Goal: Transaction & Acquisition: Purchase product/service

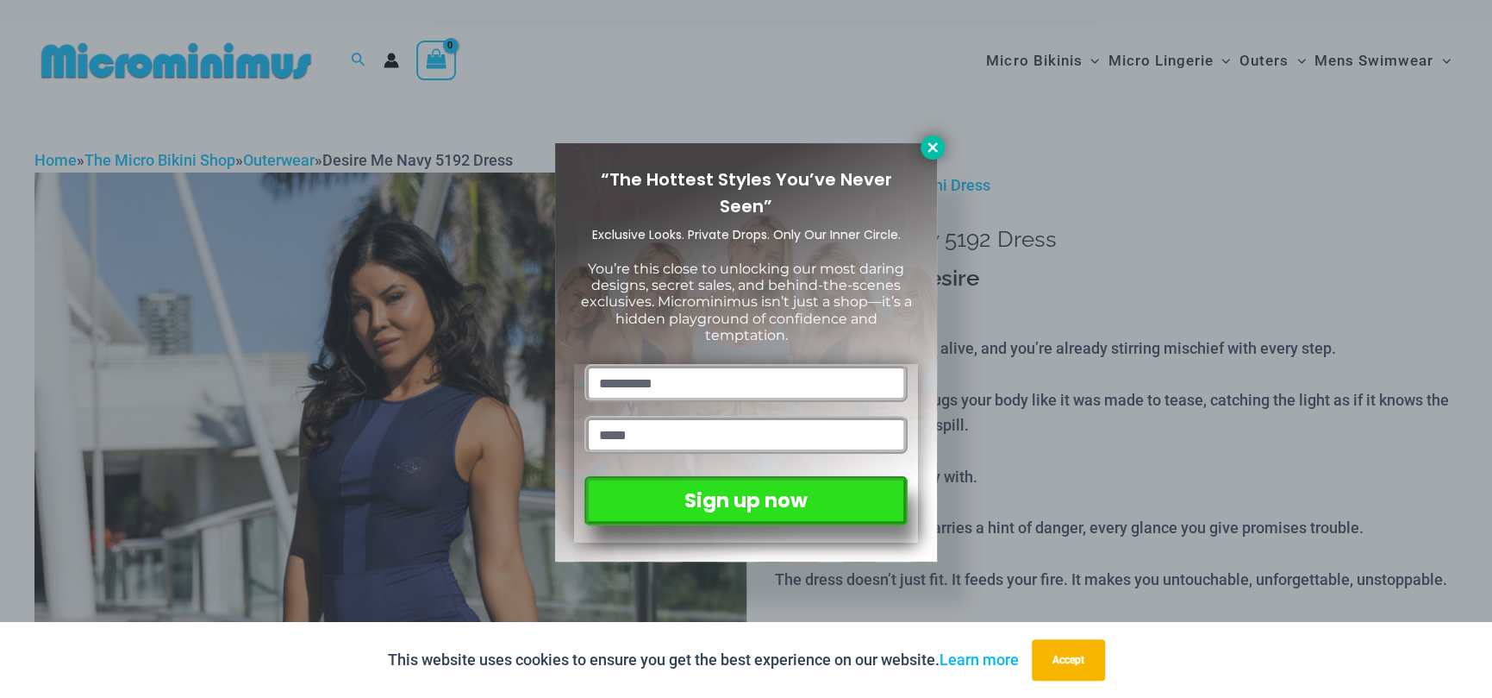
click at [933, 144] on icon at bounding box center [933, 148] width 16 height 16
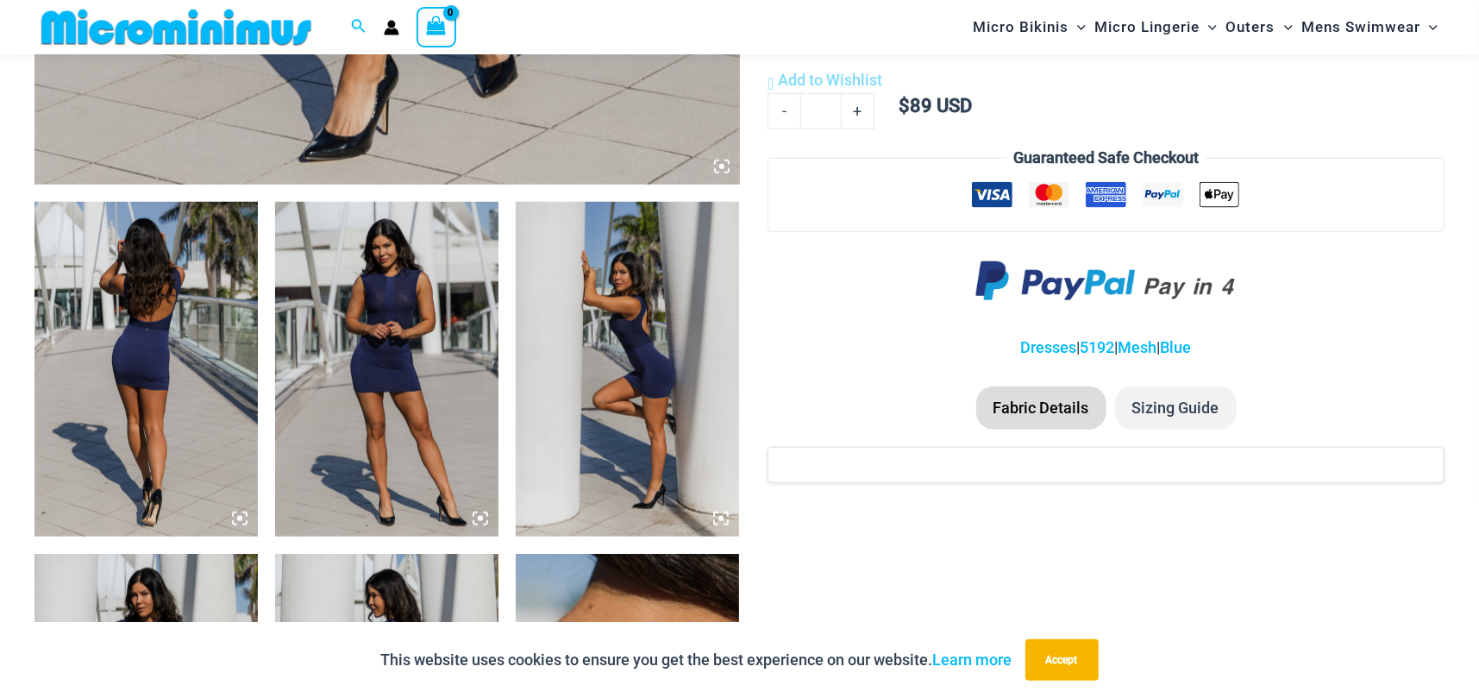
scroll to position [1135, 0]
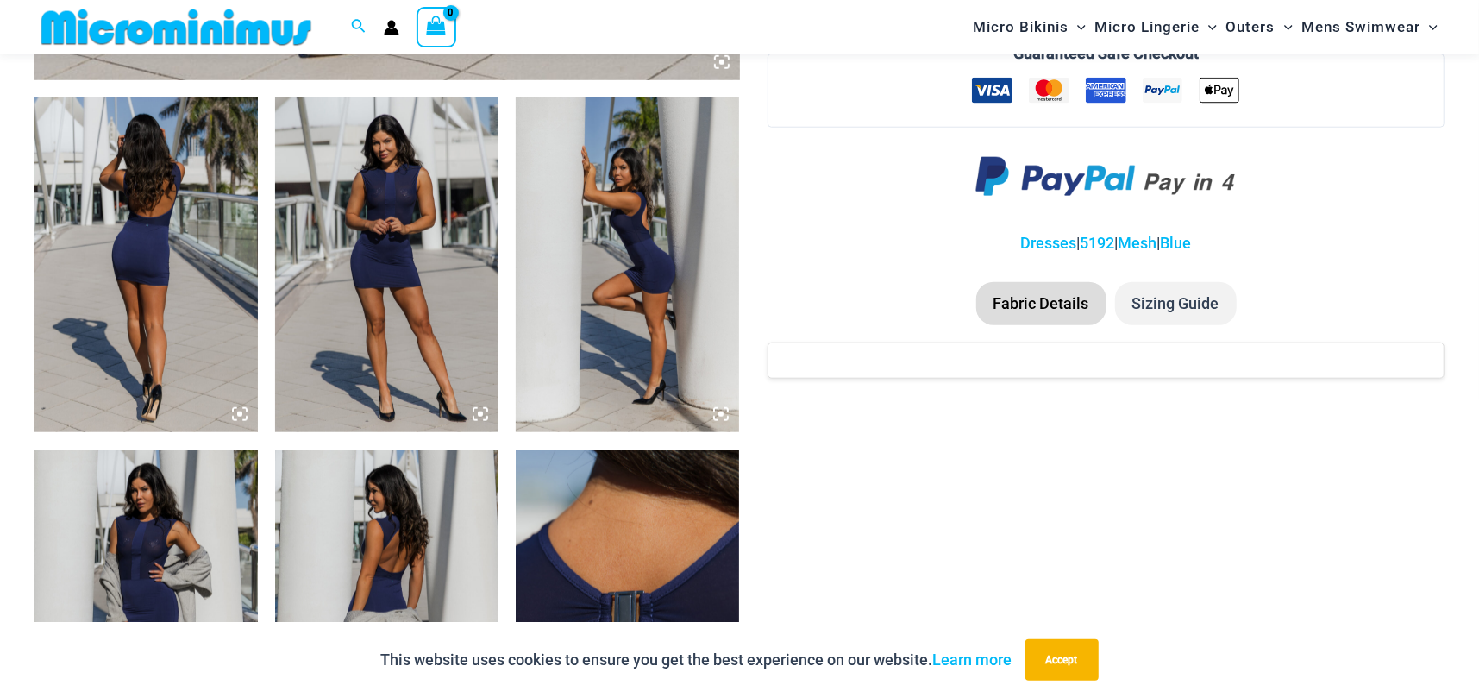
click at [176, 285] on img at bounding box center [145, 264] width 223 height 335
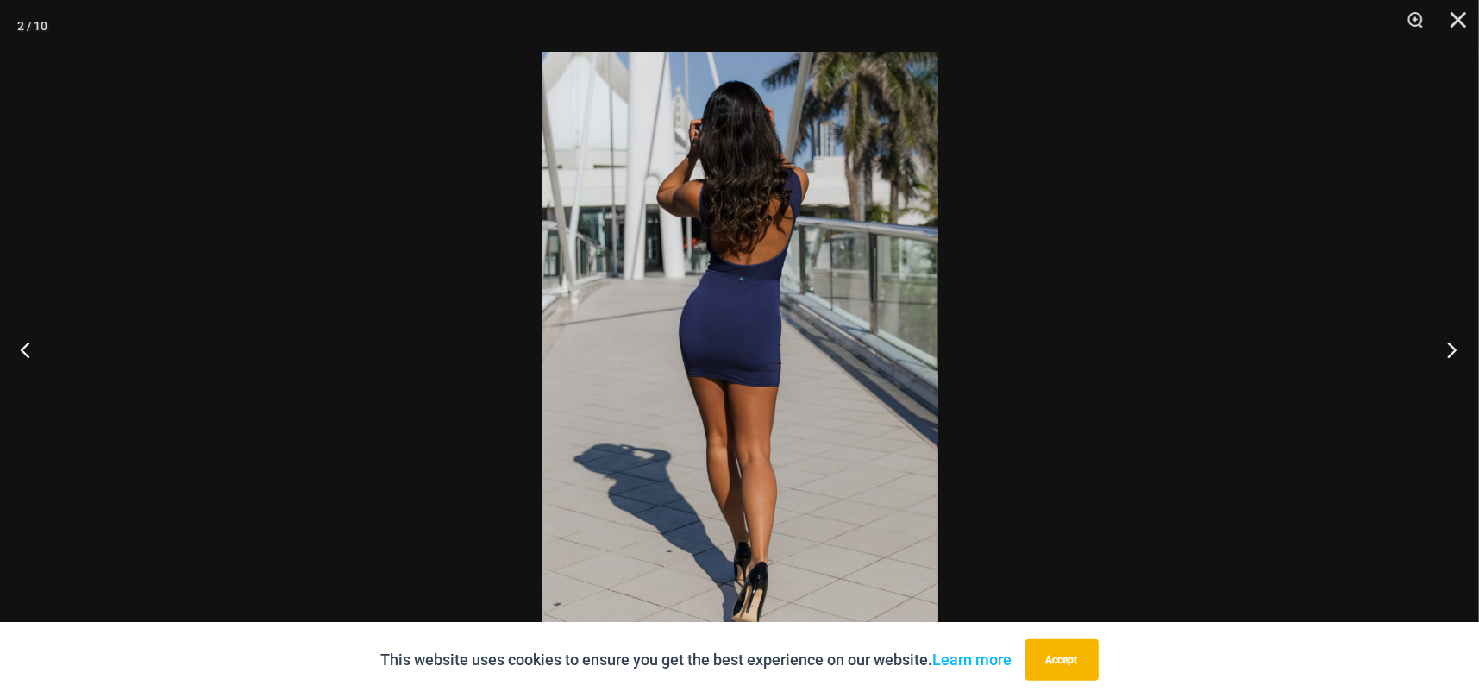
click at [1453, 347] on button "Next" at bounding box center [1446, 349] width 65 height 86
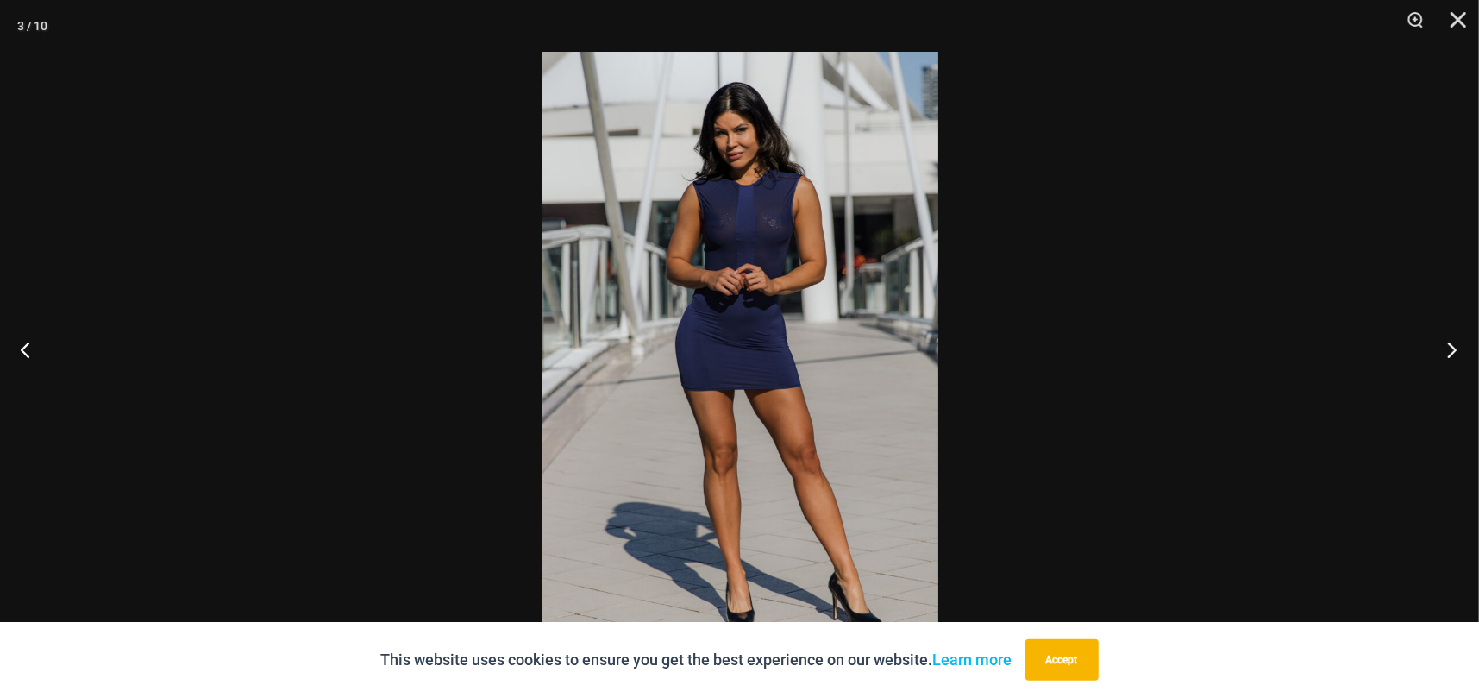
click at [1453, 347] on button "Next" at bounding box center [1446, 349] width 65 height 86
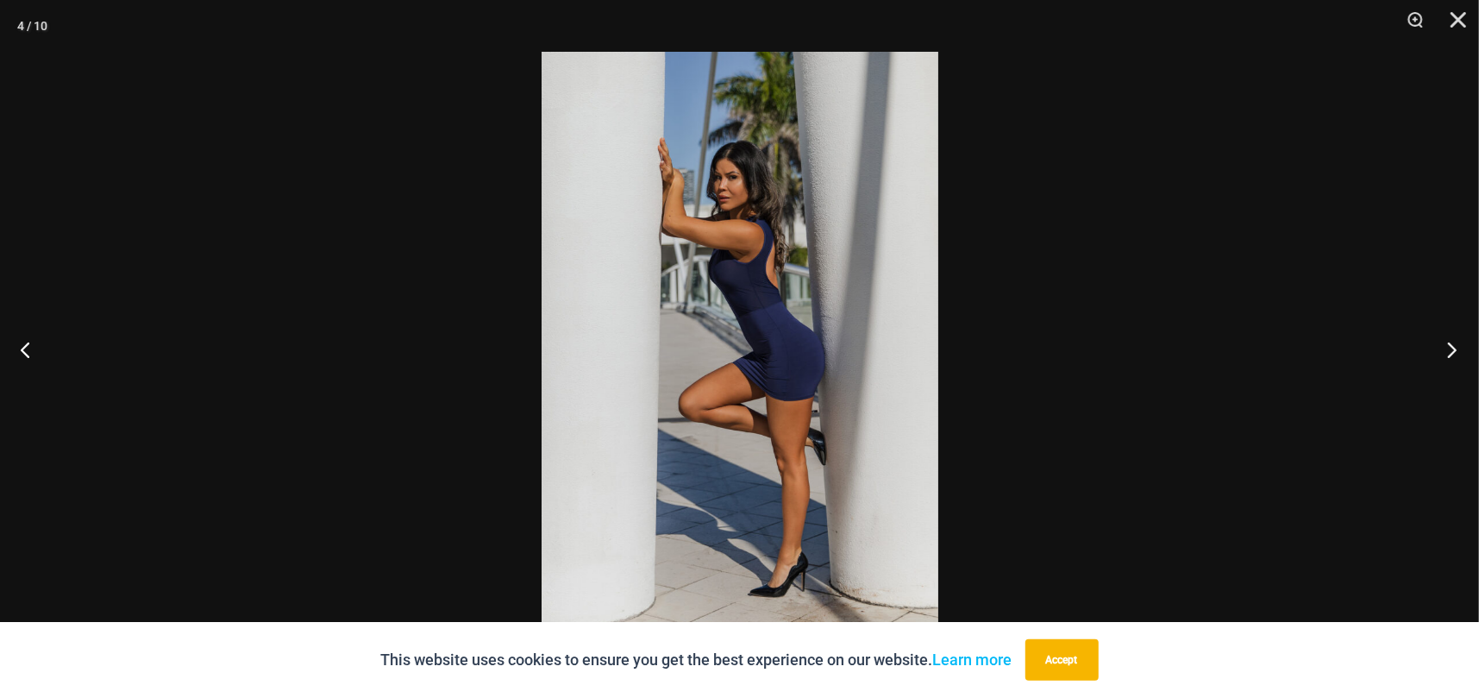
click at [1453, 347] on button "Next" at bounding box center [1446, 349] width 65 height 86
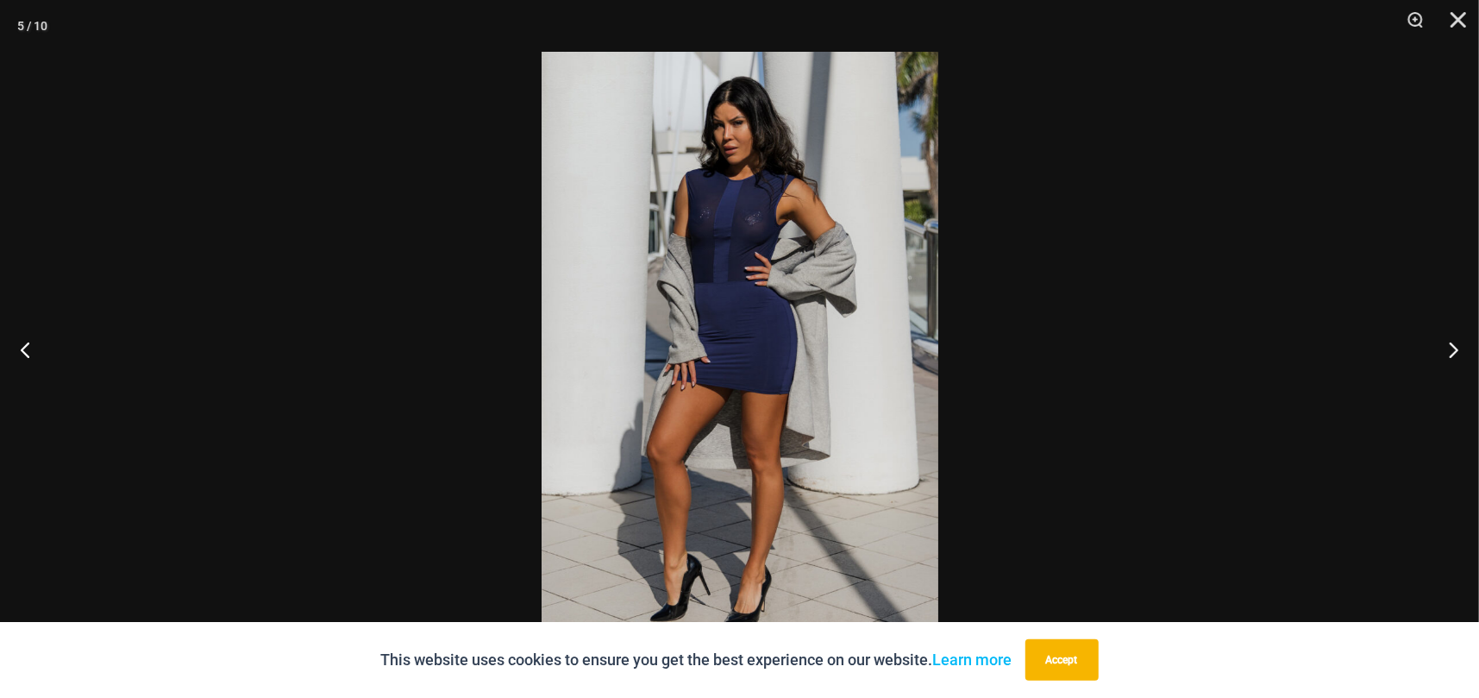
click at [639, 279] on img at bounding box center [739, 349] width 397 height 594
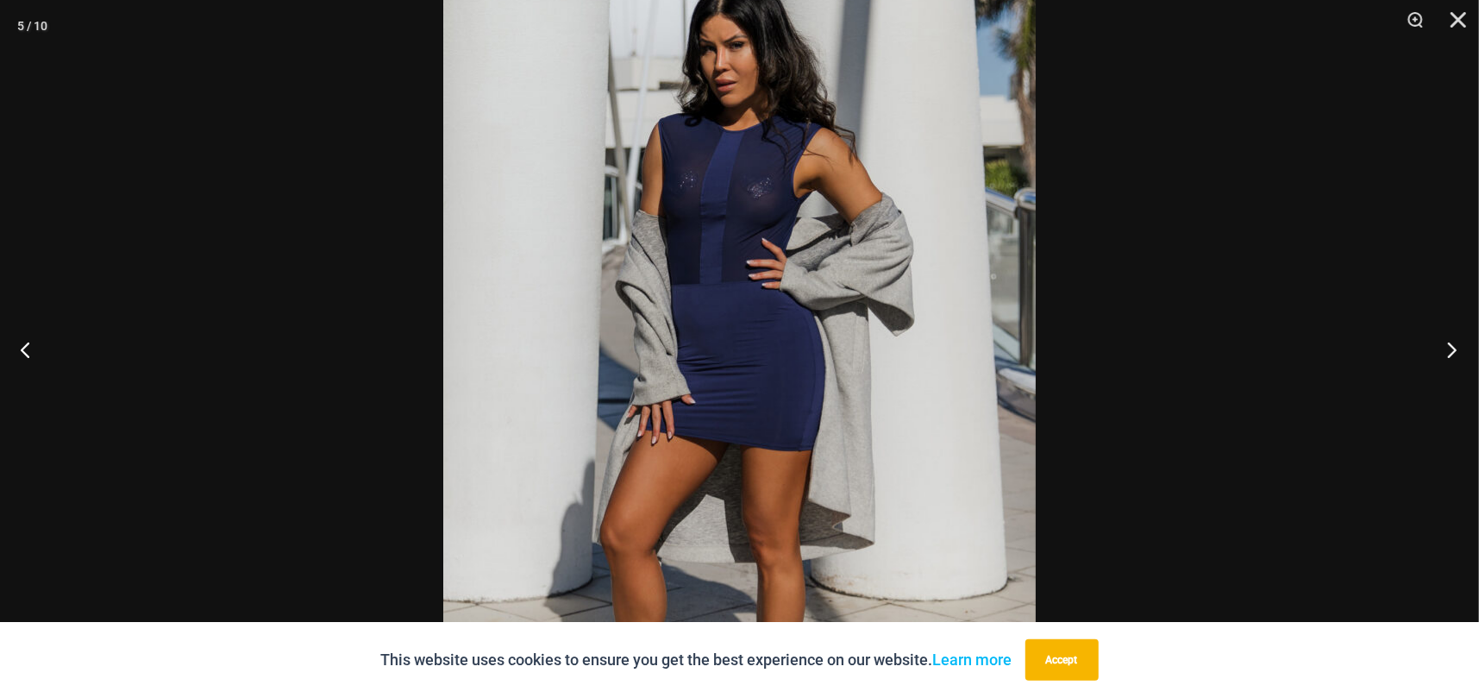
click at [1454, 344] on button "Next" at bounding box center [1446, 349] width 65 height 86
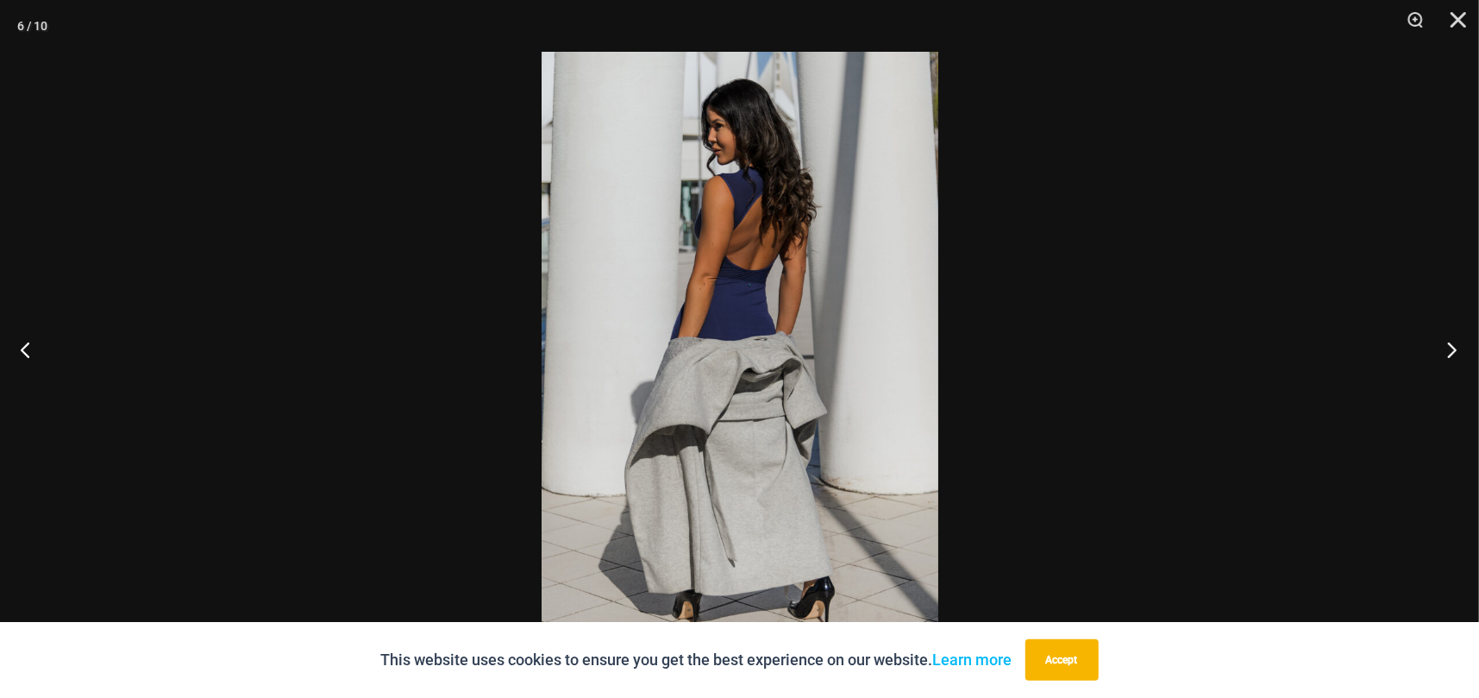
click at [1454, 344] on button "Next" at bounding box center [1446, 349] width 65 height 86
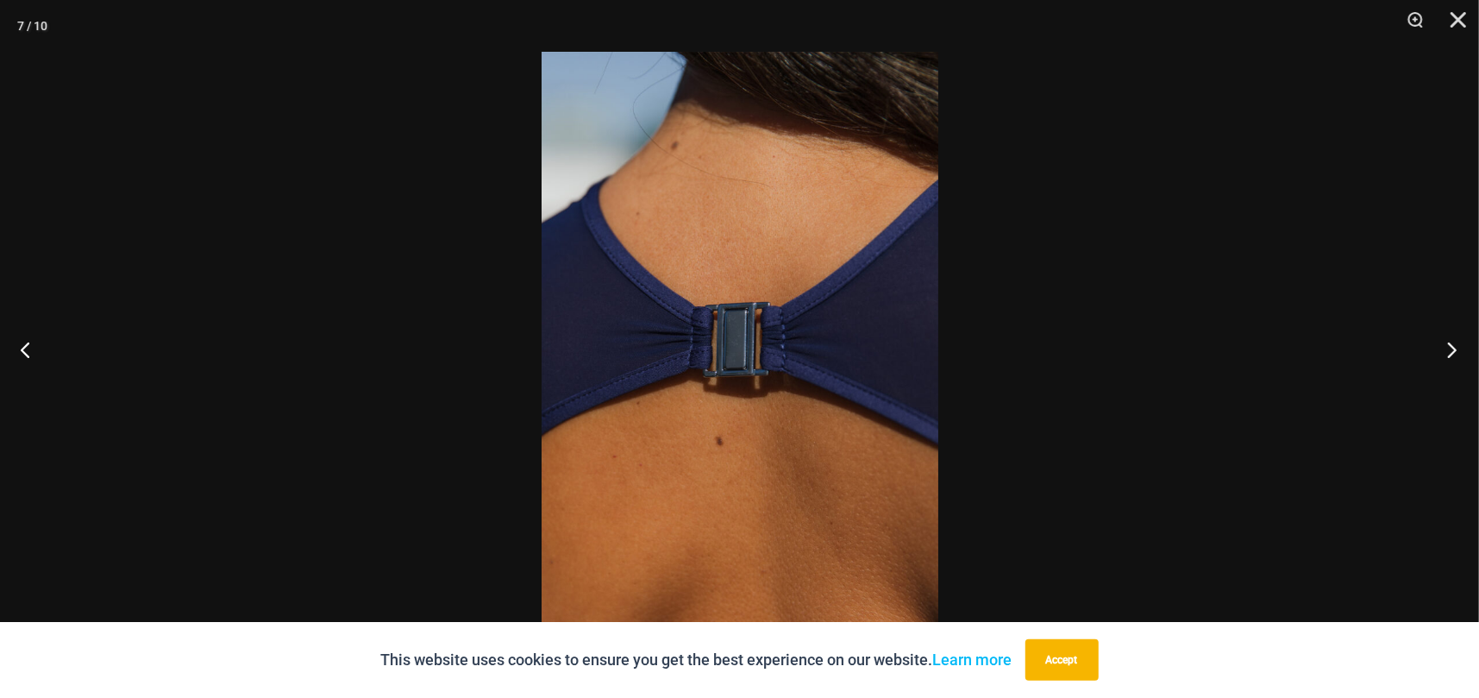
click at [1454, 344] on button "Next" at bounding box center [1446, 349] width 65 height 86
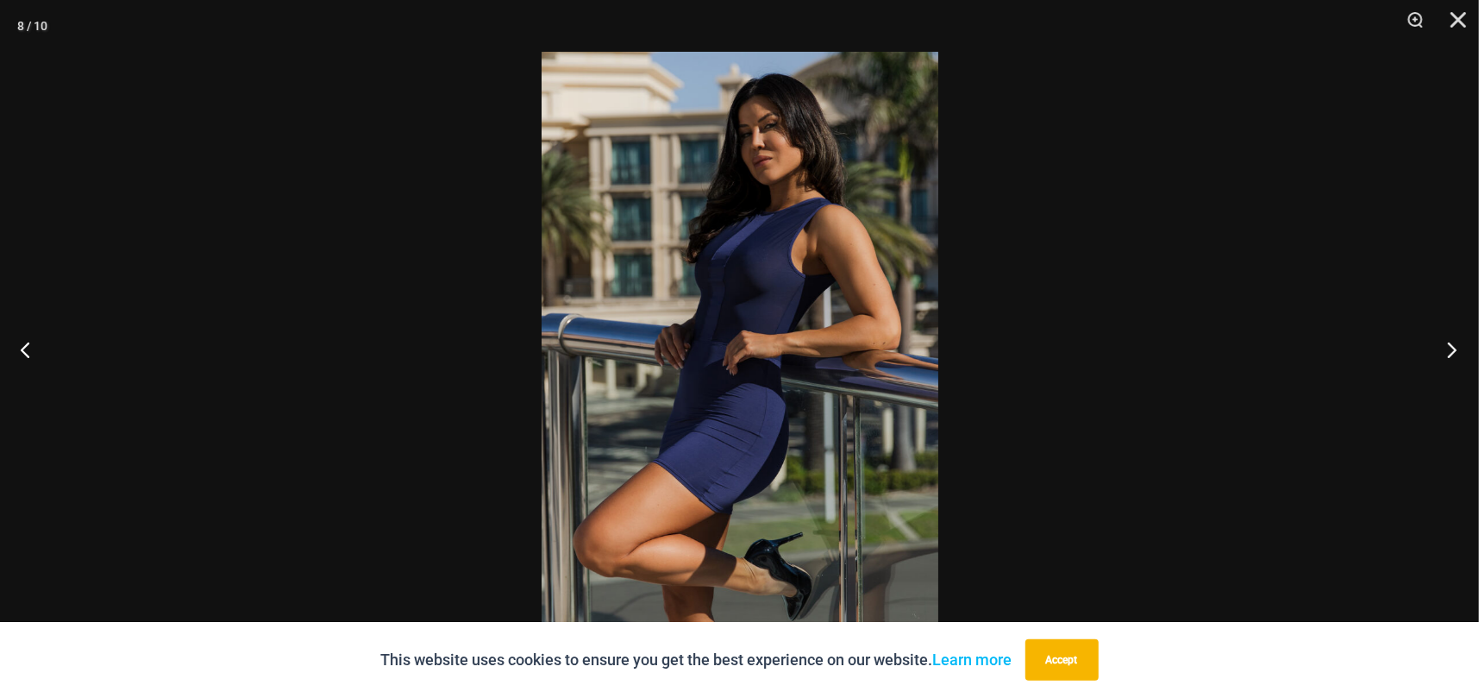
click at [1454, 344] on button "Next" at bounding box center [1446, 349] width 65 height 86
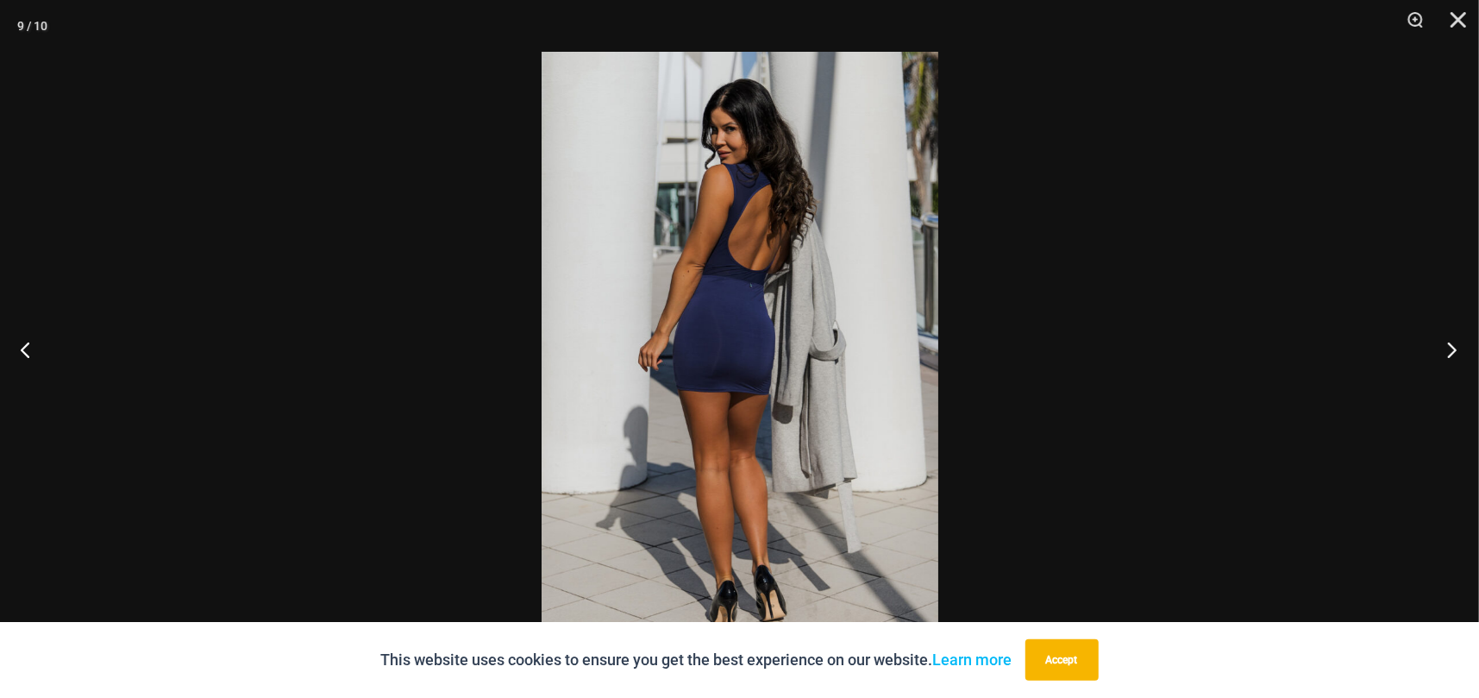
click at [1454, 344] on button "Next" at bounding box center [1446, 349] width 65 height 86
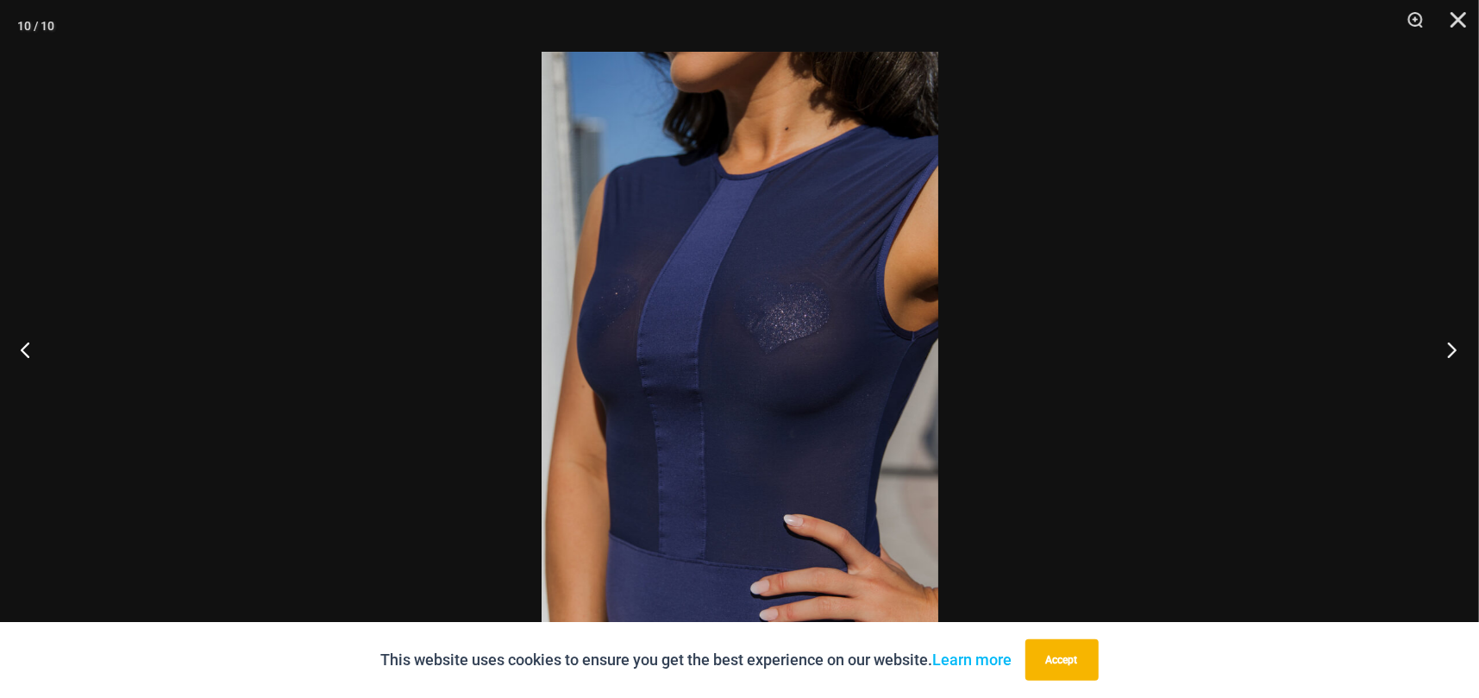
click at [1454, 344] on button "Next" at bounding box center [1446, 349] width 65 height 86
